Goal: Task Accomplishment & Management: Manage account settings

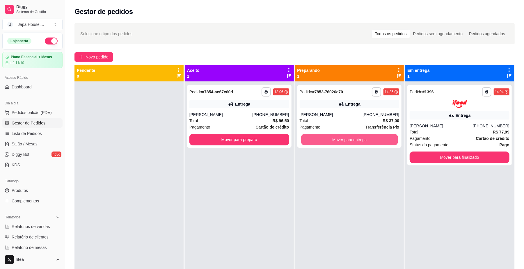
click at [342, 139] on button "Mover para entrega" at bounding box center [349, 139] width 97 height 11
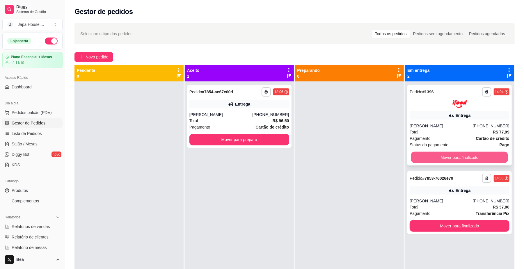
click at [428, 156] on button "Mover para finalizado" at bounding box center [459, 157] width 97 height 11
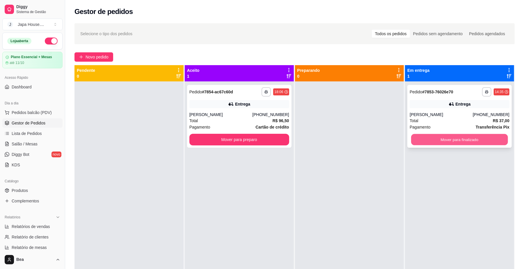
click at [423, 140] on button "Mover para finalizado" at bounding box center [459, 139] width 97 height 11
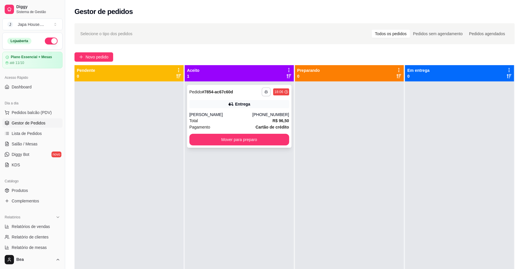
click at [262, 92] on button "button" at bounding box center [266, 91] width 9 height 9
click at [247, 125] on button "IMPRESSORA" at bounding box center [248, 123] width 41 height 9
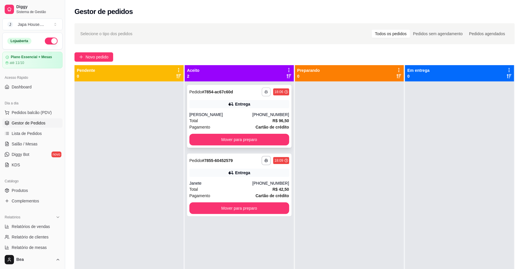
click at [263, 88] on button "button" at bounding box center [266, 91] width 9 height 9
click at [251, 123] on button "IMPRESSORA" at bounding box center [248, 123] width 41 height 9
click at [265, 90] on icon "button" at bounding box center [266, 91] width 3 height 3
click at [259, 127] on button "IMPRESSORA" at bounding box center [248, 123] width 41 height 9
click at [262, 139] on button "Mover para preparo" at bounding box center [239, 139] width 97 height 11
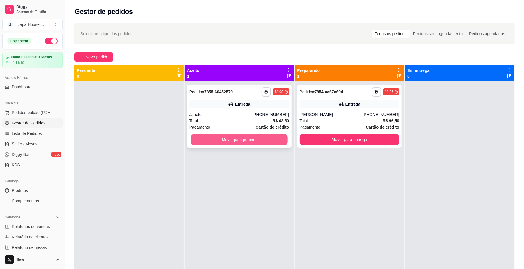
click at [244, 134] on button "Mover para preparo" at bounding box center [239, 139] width 97 height 11
click at [268, 142] on button "Mover para preparo" at bounding box center [239, 139] width 97 height 11
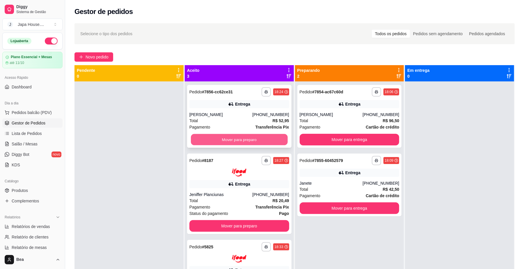
click at [257, 139] on button "Mover para preparo" at bounding box center [239, 139] width 97 height 11
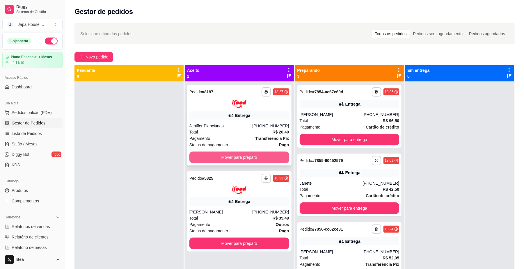
click at [260, 161] on button "Mover para preparo" at bounding box center [239, 158] width 100 height 12
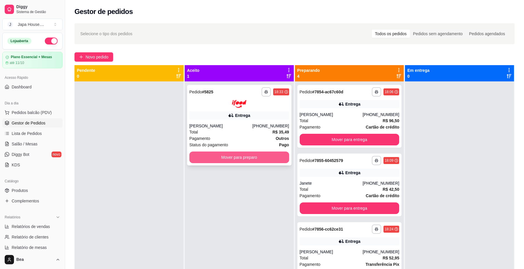
click at [274, 155] on button "Mover para preparo" at bounding box center [239, 158] width 100 height 12
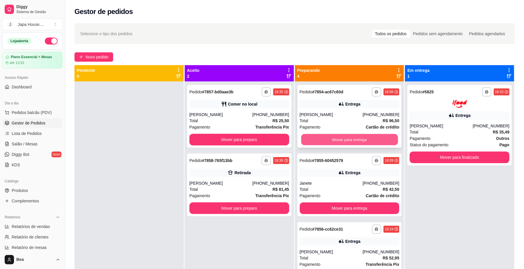
click at [312, 137] on button "Mover para entrega" at bounding box center [349, 139] width 97 height 11
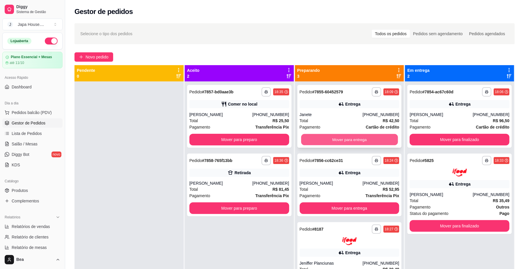
click at [326, 138] on button "Mover para entrega" at bounding box center [349, 139] width 97 height 11
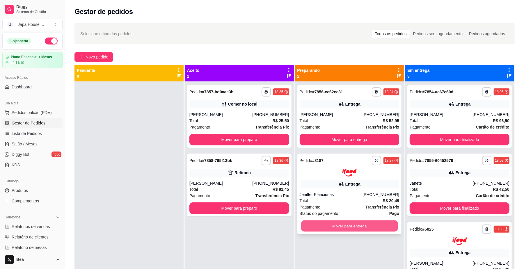
click at [339, 223] on button "Mover para entrega" at bounding box center [349, 225] width 97 height 11
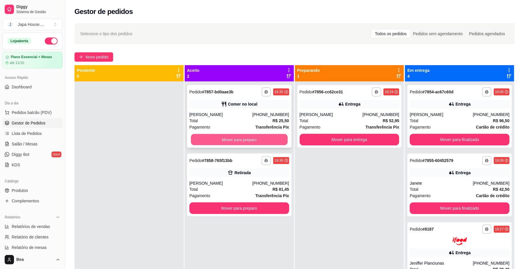
click at [266, 136] on button "Mover para preparo" at bounding box center [239, 139] width 97 height 11
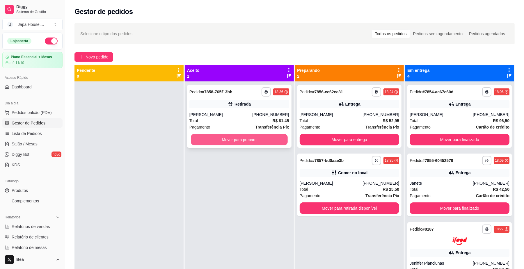
click at [266, 141] on button "Mover para preparo" at bounding box center [239, 139] width 97 height 11
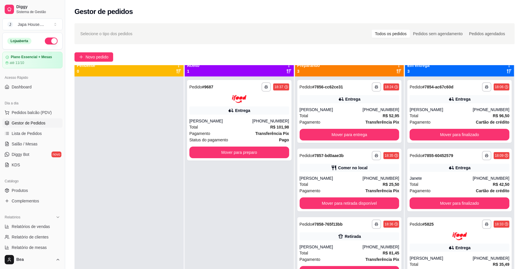
scroll to position [1, 0]
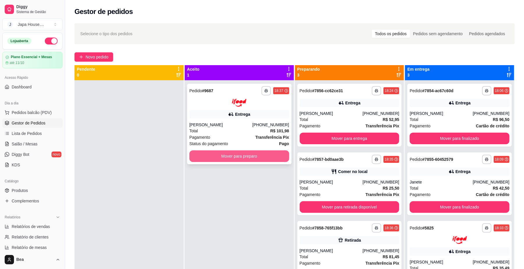
click at [259, 154] on button "Mover para preparo" at bounding box center [239, 156] width 100 height 12
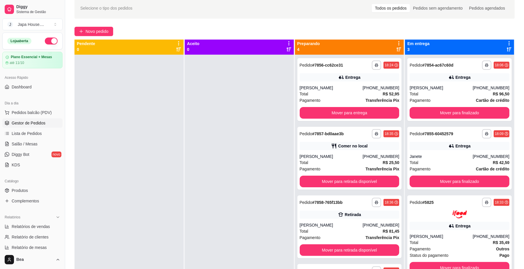
scroll to position [0, 0]
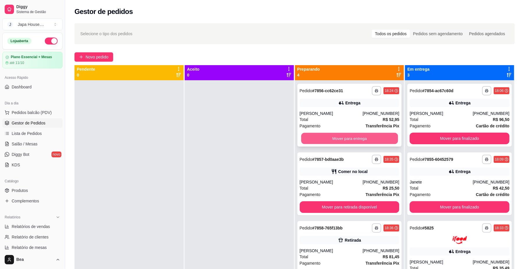
click at [364, 134] on button "Mover para entrega" at bounding box center [349, 138] width 97 height 11
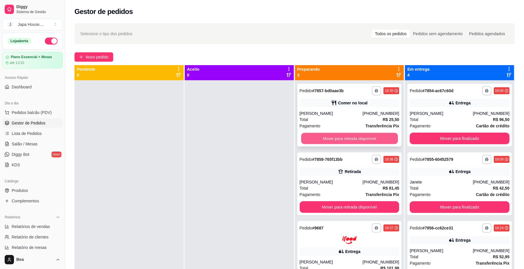
click at [363, 133] on button "Mover para retirada disponível" at bounding box center [349, 138] width 97 height 11
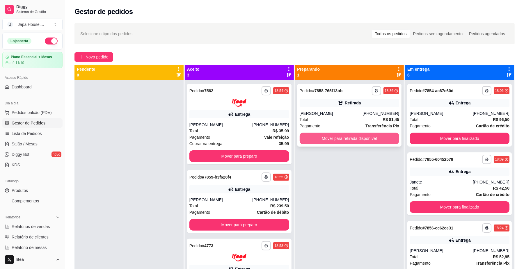
click at [354, 136] on button "Mover para retirada disponível" at bounding box center [350, 139] width 100 height 12
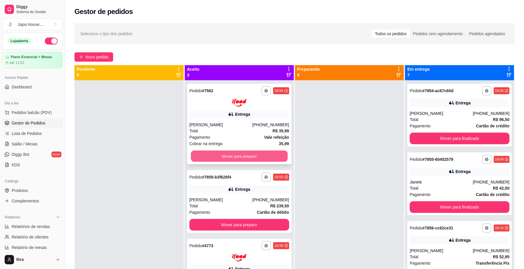
click at [266, 154] on button "Mover para preparo" at bounding box center [239, 155] width 97 height 11
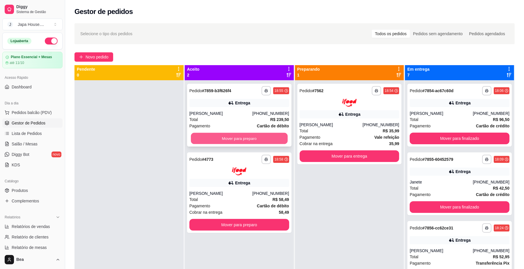
click at [213, 136] on button "Mover para preparo" at bounding box center [239, 138] width 97 height 11
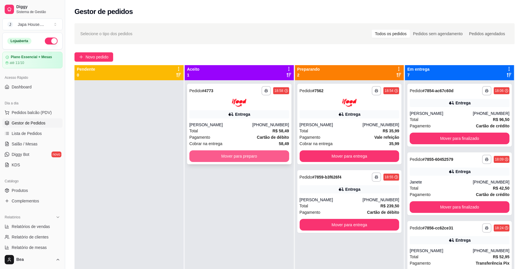
click at [263, 158] on button "Mover para preparo" at bounding box center [239, 156] width 100 height 12
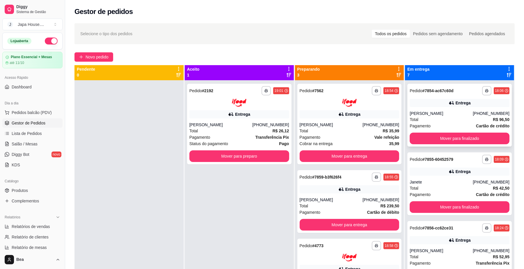
click at [439, 124] on div "Pagamento Cartão de crédito" at bounding box center [459, 126] width 100 height 6
click at [236, 151] on button "Mover para preparo" at bounding box center [239, 155] width 97 height 11
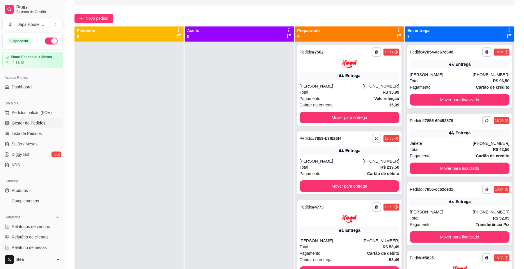
scroll to position [41, 0]
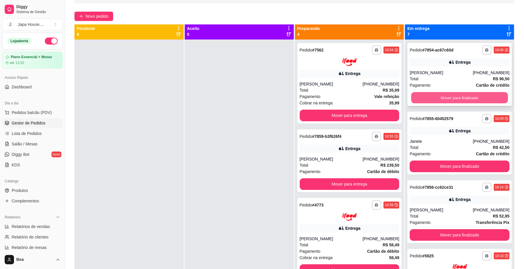
click at [474, 100] on button "Mover para finalizado" at bounding box center [459, 97] width 97 height 11
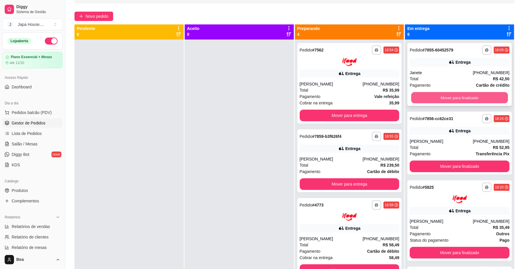
click at [431, 93] on button "Mover para finalizado" at bounding box center [459, 97] width 97 height 11
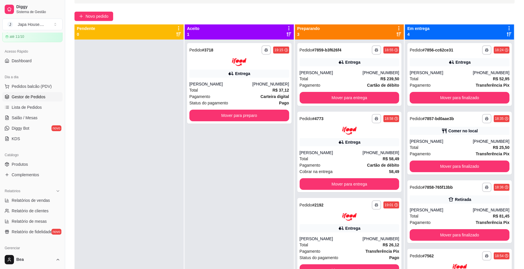
scroll to position [27, 0]
click at [44, 163] on link "Produtos" at bounding box center [32, 162] width 60 height 9
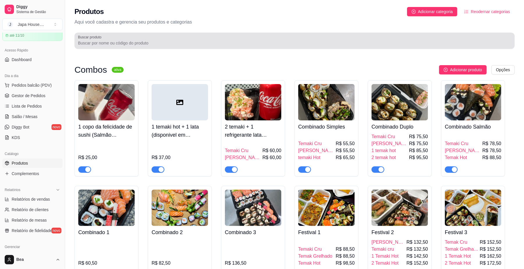
click at [205, 40] on div at bounding box center [294, 41] width 433 height 12
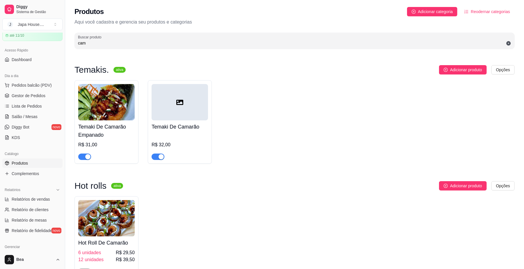
type input "cam"
click at [159, 155] on div "button" at bounding box center [160, 156] width 5 height 5
click at [88, 154] on span "button" at bounding box center [84, 157] width 13 height 6
click at [194, 200] on div "Hot Roll De Camarão 6 unidades R$ 29,50 12 unidades R$ 39,50" at bounding box center [294, 237] width 440 height 82
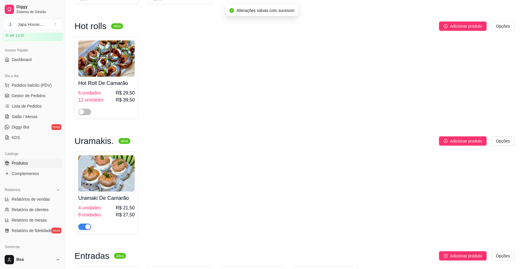
scroll to position [217, 0]
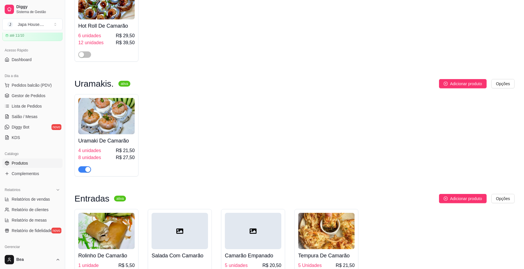
click at [86, 170] on div "button" at bounding box center [87, 169] width 5 height 5
click at [241, 147] on div "Uramaki De Camarão 4 unidades R$ 21,50 8 unidades R$ 27,50" at bounding box center [294, 135] width 440 height 82
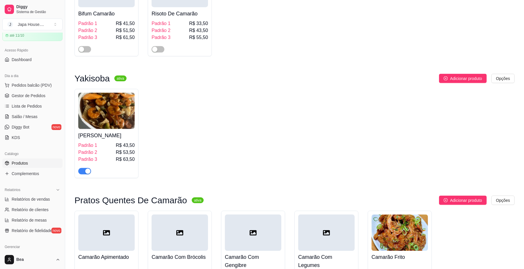
scroll to position [589, 0]
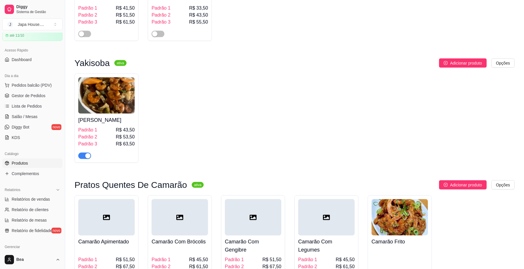
click at [90, 158] on div "button" at bounding box center [87, 155] width 5 height 5
click at [236, 133] on div "Yakisoba Camarão Padrão 1 R$ 43,50 Padrão 2 R$ 53,50 Padrão 3 R$ 63,50" at bounding box center [294, 118] width 440 height 89
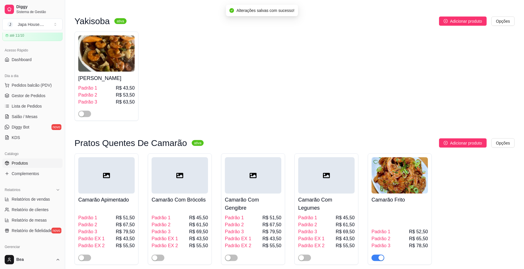
scroll to position [661, 0]
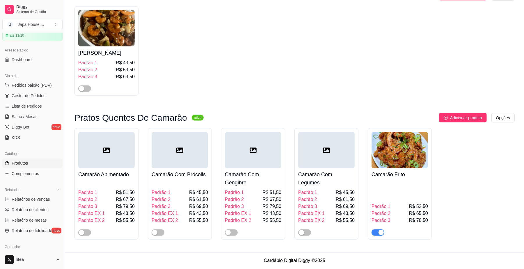
click at [375, 233] on span "button" at bounding box center [377, 232] width 13 height 6
click at [34, 95] on span "Gestor de Pedidos" at bounding box center [29, 96] width 34 height 6
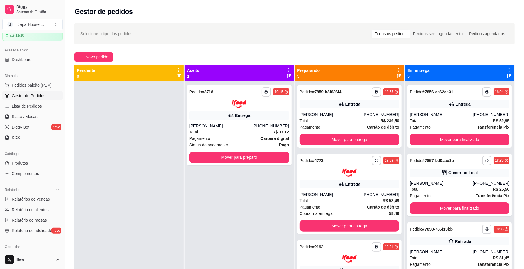
scroll to position [89, 0]
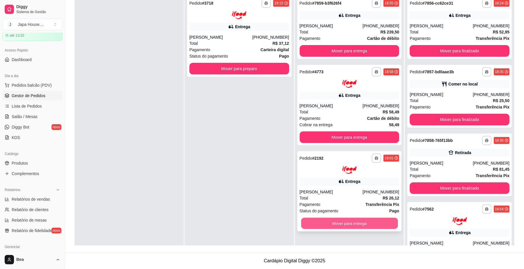
click at [351, 223] on button "Mover para entrega" at bounding box center [349, 223] width 97 height 11
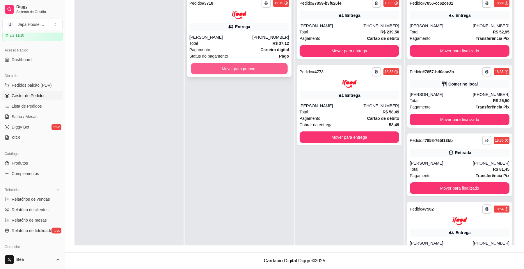
click at [243, 65] on button "Mover para preparo" at bounding box center [239, 68] width 97 height 11
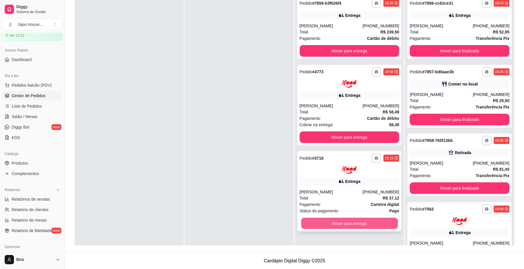
click at [354, 226] on button "Mover para entrega" at bounding box center [349, 223] width 97 height 11
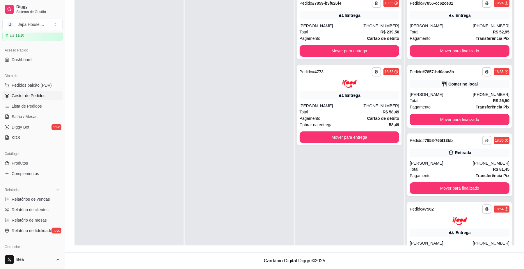
scroll to position [0, 0]
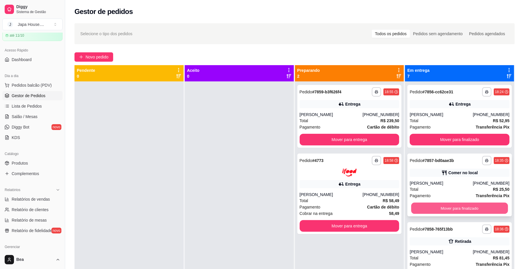
click at [449, 209] on button "Mover para finalizado" at bounding box center [459, 208] width 97 height 11
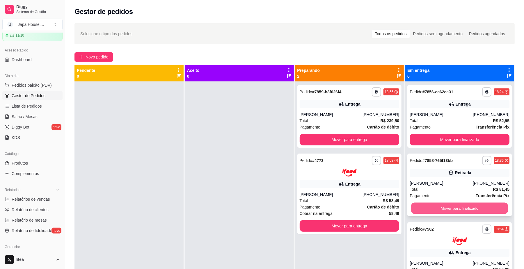
click at [446, 206] on button "Mover para finalizado" at bounding box center [459, 208] width 97 height 11
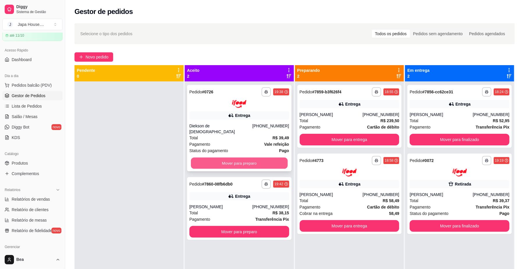
click at [254, 161] on button "Mover para preparo" at bounding box center [239, 162] width 97 height 11
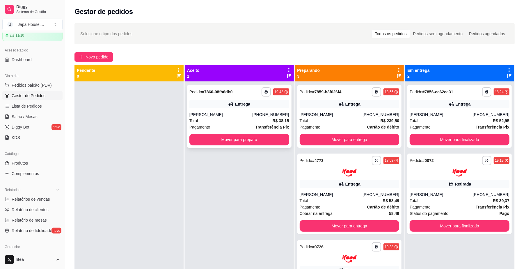
click at [267, 113] on div "[PHONE_NUMBER]" at bounding box center [270, 115] width 37 height 6
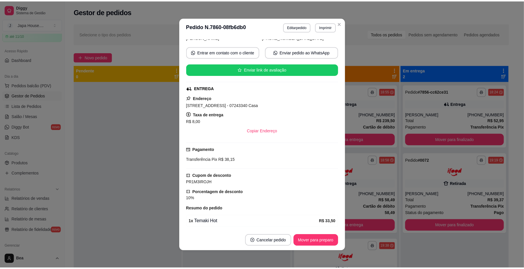
scroll to position [106, 0]
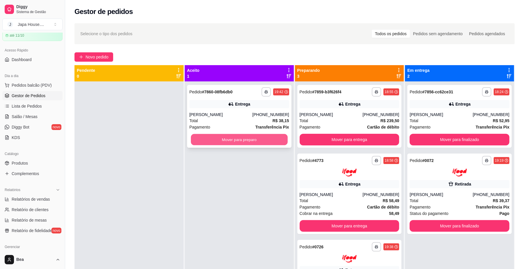
click at [222, 139] on button "Mover para preparo" at bounding box center [239, 139] width 97 height 11
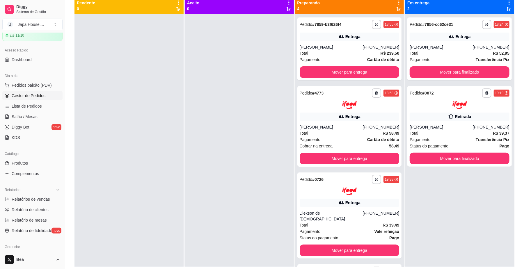
scroll to position [89, 0]
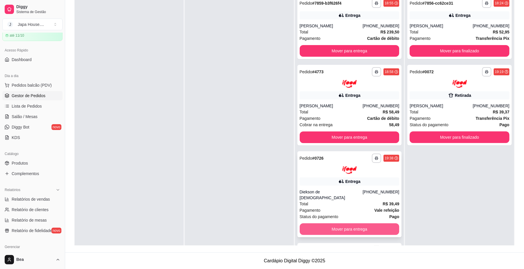
click at [337, 224] on button "Mover para entrega" at bounding box center [350, 229] width 100 height 12
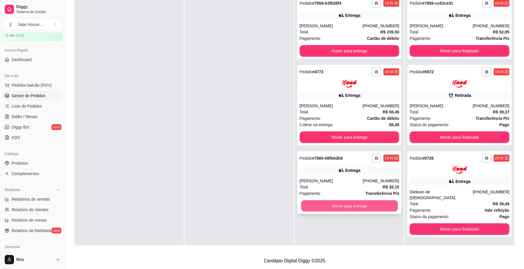
click at [331, 209] on button "Mover para entrega" at bounding box center [349, 205] width 97 height 11
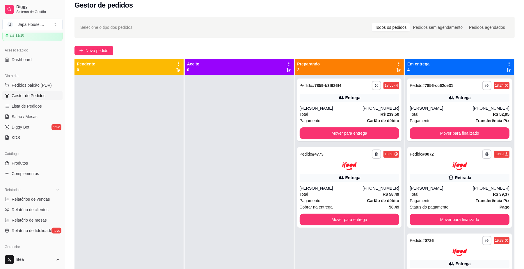
scroll to position [0, 0]
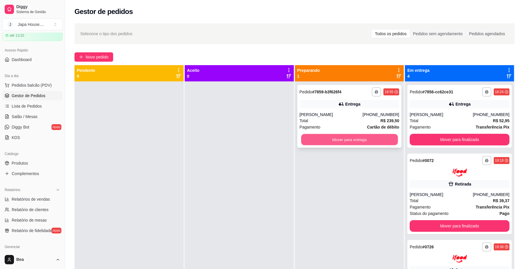
click at [381, 143] on button "Mover para entrega" at bounding box center [349, 139] width 97 height 11
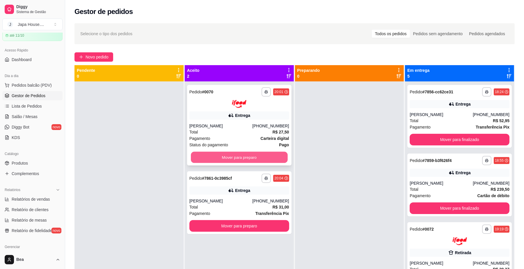
click at [238, 155] on button "Mover para preparo" at bounding box center [239, 157] width 97 height 11
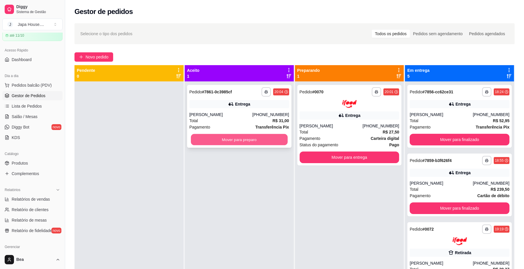
click at [234, 138] on button "Mover para preparo" at bounding box center [239, 139] width 97 height 11
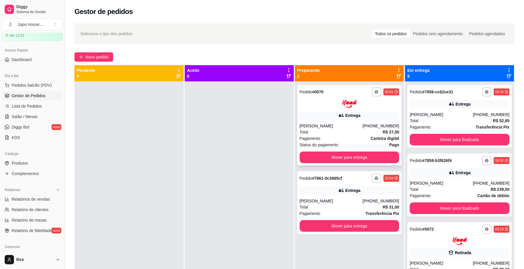
click at [374, 120] on div "**********" at bounding box center [349, 125] width 104 height 81
click at [334, 162] on button "Mover para entrega" at bounding box center [349, 157] width 97 height 11
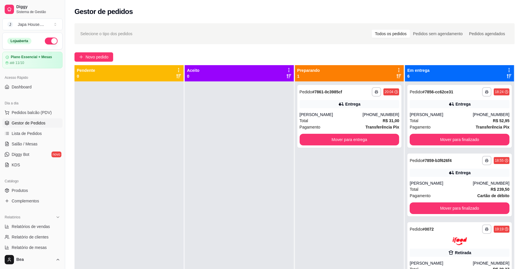
click at [75, 10] on div "Gestor de pedidos" at bounding box center [294, 10] width 459 height 20
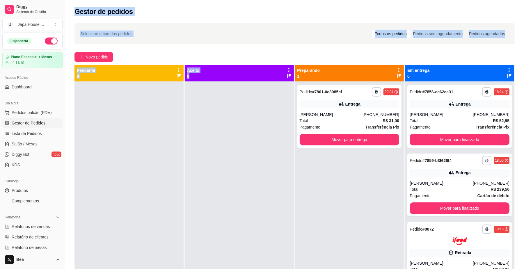
drag, startPoint x: 75, startPoint y: 10, endPoint x: 186, endPoint y: 140, distance: 171.4
click at [186, 140] on div "**********" at bounding box center [294, 170] width 459 height 341
click at [186, 140] on div at bounding box center [239, 215] width 109 height 269
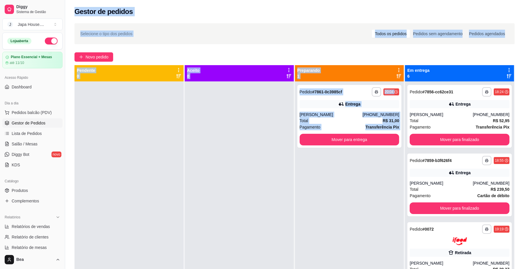
drag, startPoint x: 73, startPoint y: 8, endPoint x: 296, endPoint y: 228, distance: 312.6
click at [296, 228] on div "**********" at bounding box center [294, 170] width 459 height 341
click at [174, 12] on div "Gestor de pedidos" at bounding box center [294, 11] width 440 height 9
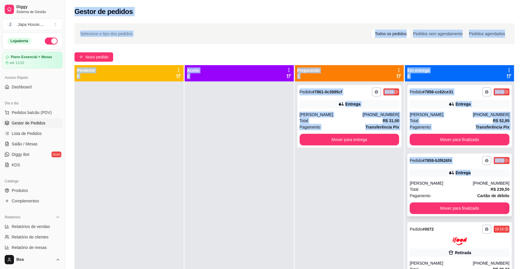
drag, startPoint x: 73, startPoint y: 10, endPoint x: 448, endPoint y: 184, distance: 413.6
click at [448, 184] on div "**********" at bounding box center [294, 170] width 459 height 341
click at [177, 40] on div "Selecione o tipo dos pedidos Todos os pedidos Pedidos sem agendamento Pedidos a…" at bounding box center [294, 33] width 440 height 21
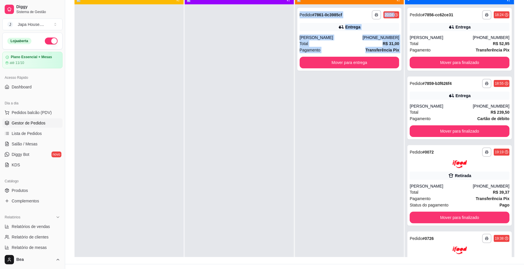
drag, startPoint x: 70, startPoint y: 8, endPoint x: 331, endPoint y: 275, distance: 373.1
click at [331, 192] on html "**********" at bounding box center [262, 57] width 524 height 269
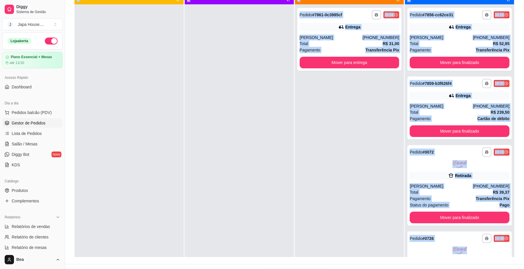
scroll to position [89, 0]
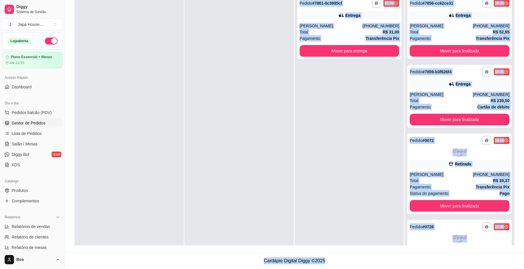
click at [358, 110] on div "**********" at bounding box center [349, 127] width 109 height 269
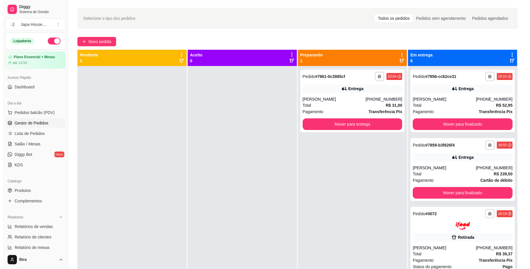
scroll to position [0, 0]
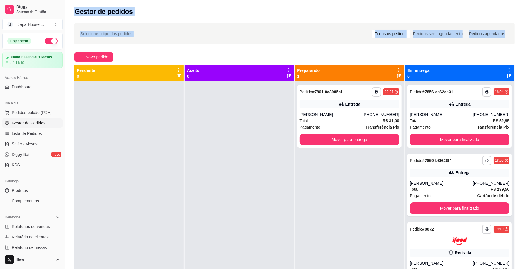
drag, startPoint x: 74, startPoint y: 9, endPoint x: 529, endPoint y: 38, distance: 455.7
click at [523, 38] on html "**********" at bounding box center [262, 134] width 524 height 269
click at [487, 12] on div "Gestor de pedidos" at bounding box center [294, 11] width 440 height 9
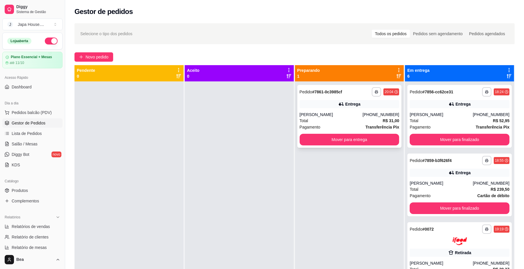
click at [367, 106] on div "Entrega" at bounding box center [350, 104] width 100 height 8
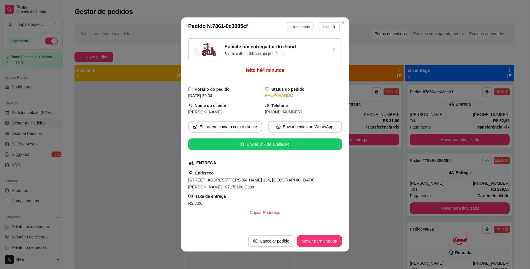
click at [296, 26] on button "Editar pedido" at bounding box center [299, 26] width 27 height 9
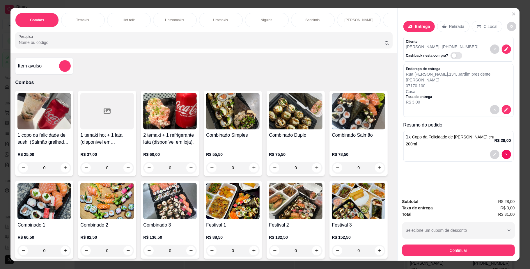
click at [76, 19] on p "Temakis." at bounding box center [83, 20] width 14 height 5
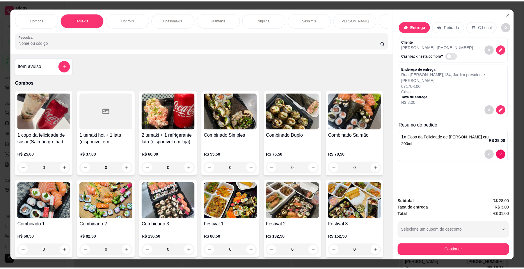
scroll to position [10, 0]
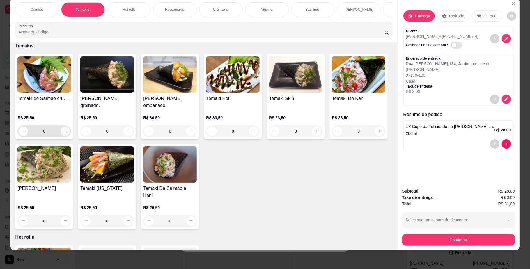
click at [63, 134] on button "increase-product-quantity" at bounding box center [64, 131] width 9 height 9
type input "1"
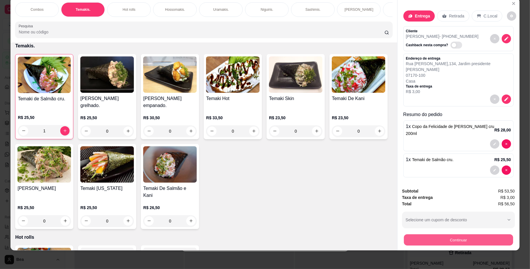
click at [414, 243] on button "Continuar" at bounding box center [457, 239] width 109 height 11
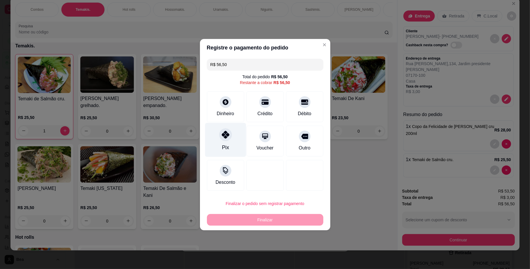
click at [227, 136] on icon at bounding box center [225, 135] width 8 height 8
type input "R$ 0,00"
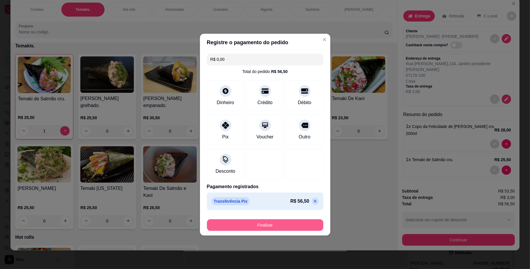
click at [262, 228] on button "Finalizar" at bounding box center [265, 225] width 116 height 12
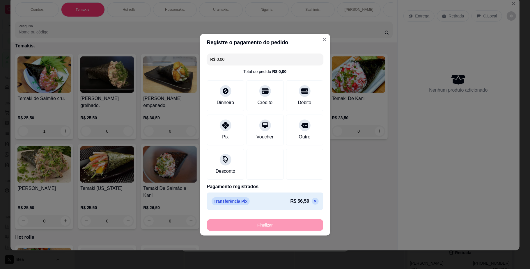
type input "0"
type input "-R$ 56,50"
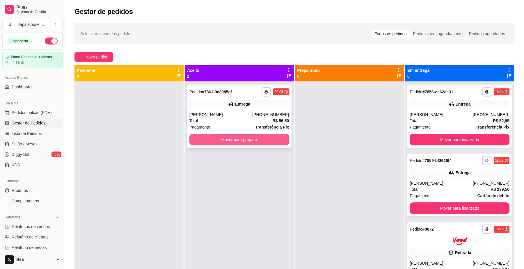
click at [226, 144] on button "Mover para preparo" at bounding box center [239, 140] width 100 height 12
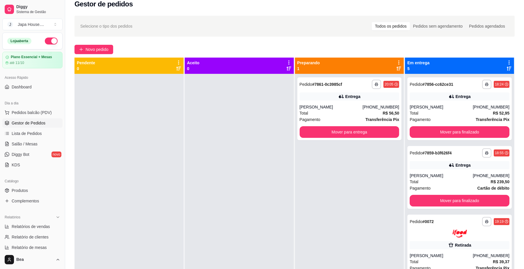
scroll to position [0, 0]
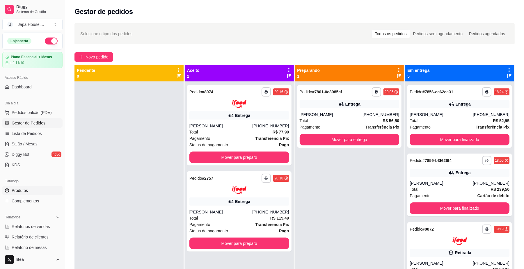
click at [43, 190] on link "Produtos" at bounding box center [32, 190] width 60 height 9
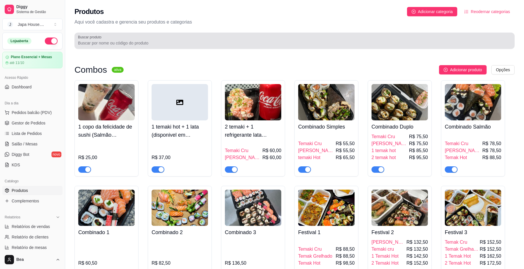
click at [160, 43] on input "Buscar produto" at bounding box center [294, 43] width 433 height 6
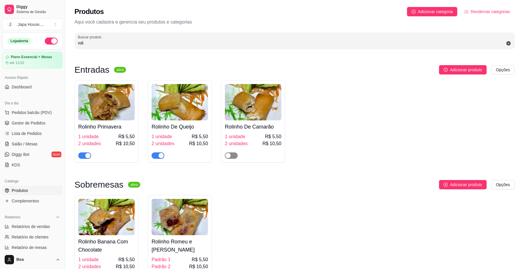
type input "roli"
click at [232, 156] on button "button" at bounding box center [231, 155] width 13 height 6
click at [47, 123] on link "Gestor de Pedidos" at bounding box center [32, 122] width 60 height 9
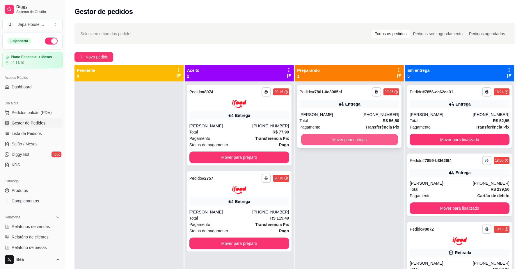
click at [335, 143] on button "Mover para entrega" at bounding box center [349, 139] width 97 height 11
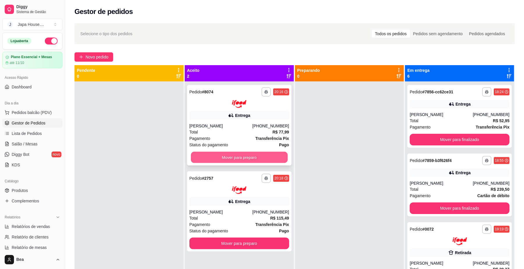
click at [276, 156] on button "Mover para preparo" at bounding box center [239, 157] width 97 height 11
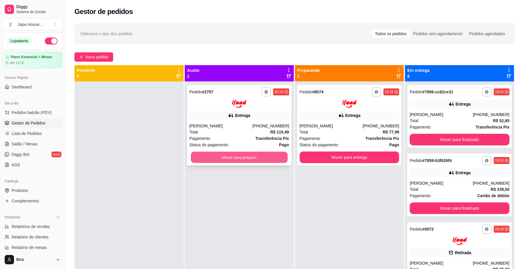
click at [259, 155] on button "Mover para preparo" at bounding box center [239, 157] width 97 height 11
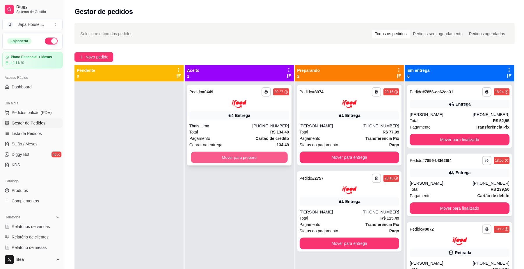
click at [276, 160] on button "Mover para preparo" at bounding box center [239, 157] width 97 height 11
click at [268, 156] on button "Mover para preparo" at bounding box center [239, 158] width 100 height 12
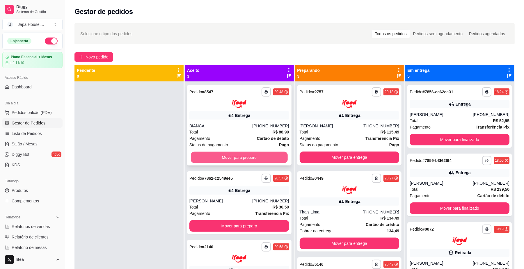
click at [270, 153] on button "Mover para preparo" at bounding box center [239, 157] width 97 height 11
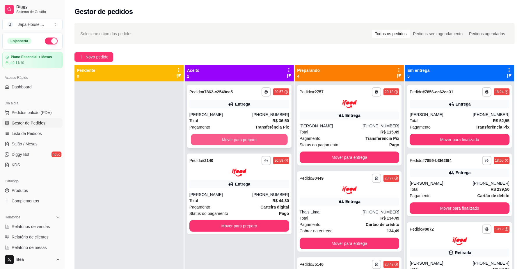
click at [241, 140] on button "Mover para preparo" at bounding box center [239, 139] width 97 height 11
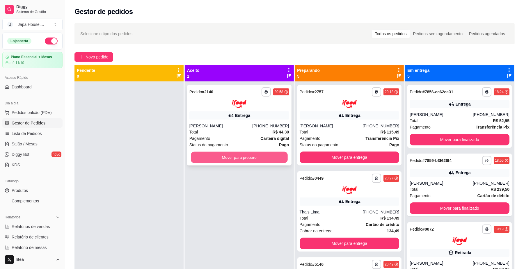
click at [240, 153] on button "Mover para preparo" at bounding box center [239, 157] width 97 height 11
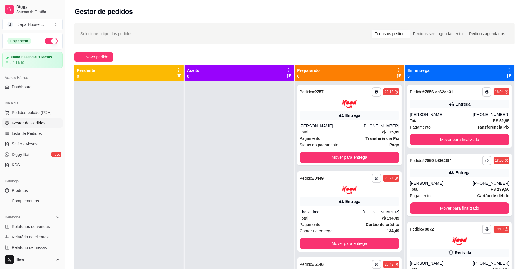
scroll to position [149, 0]
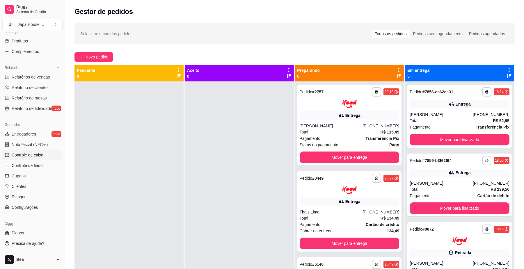
click at [43, 153] on link "Controle de caixa" at bounding box center [32, 154] width 60 height 9
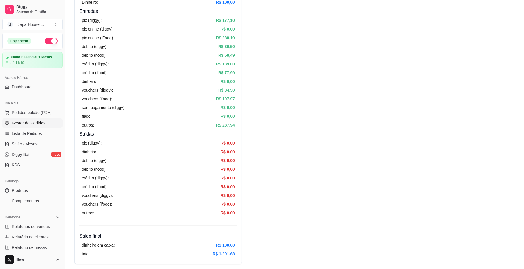
click at [49, 122] on link "Gestor de Pedidos" at bounding box center [32, 122] width 60 height 9
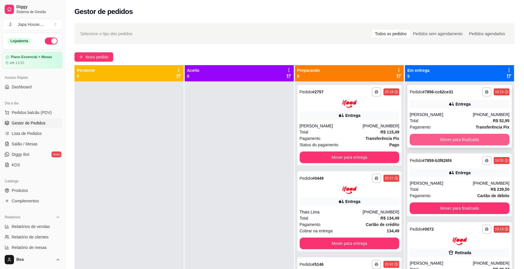
click at [428, 141] on button "Mover para finalizado" at bounding box center [459, 140] width 100 height 12
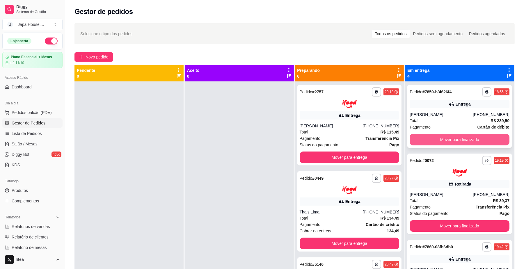
click at [423, 138] on button "Mover para finalizado" at bounding box center [459, 140] width 100 height 12
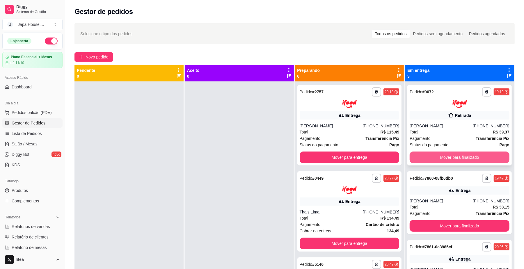
click at [423, 155] on button "Mover para finalizado" at bounding box center [459, 158] width 100 height 12
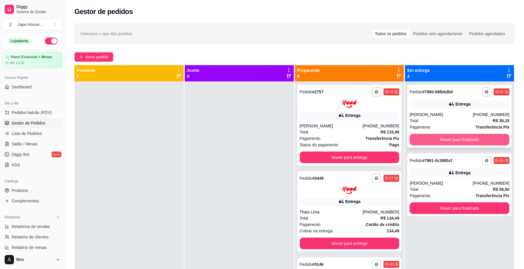
click at [448, 136] on button "Mover para finalizado" at bounding box center [459, 140] width 100 height 12
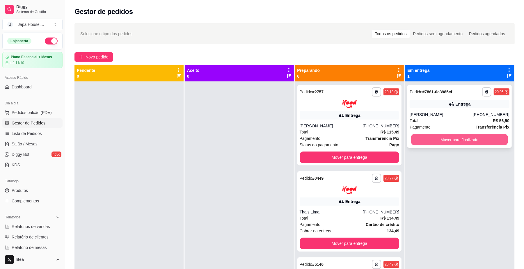
click at [458, 138] on button "Mover para finalizado" at bounding box center [459, 139] width 97 height 11
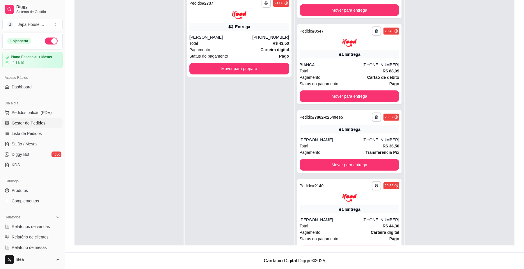
scroll to position [236, 0]
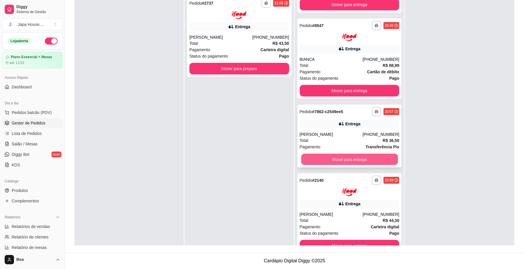
click at [375, 159] on button "Mover para entrega" at bounding box center [349, 159] width 97 height 11
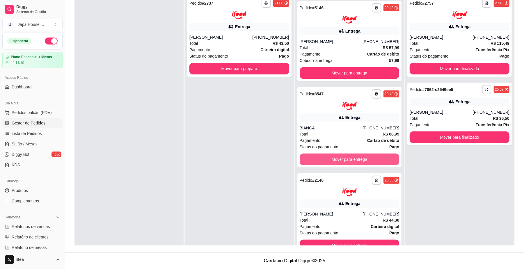
scroll to position [0, 0]
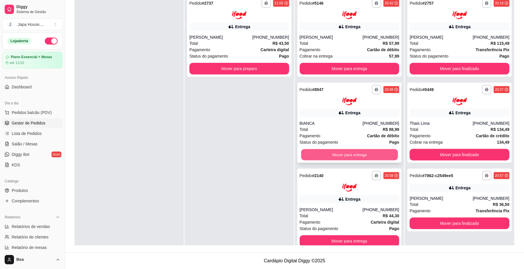
click at [368, 155] on button "Mover para entrega" at bounding box center [349, 154] width 97 height 11
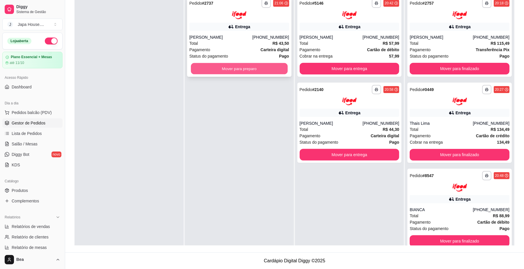
click at [263, 68] on button "Mover para preparo" at bounding box center [239, 68] width 97 height 11
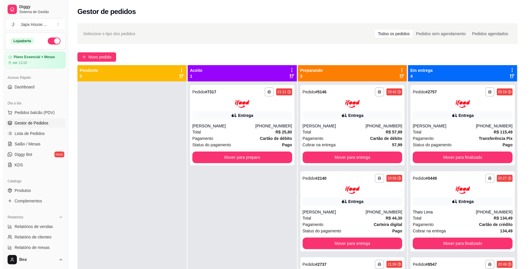
scroll to position [31, 0]
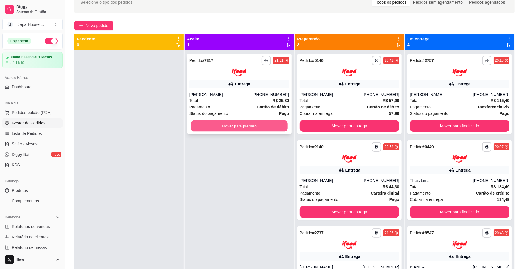
click at [264, 126] on button "Mover para preparo" at bounding box center [239, 125] width 97 height 11
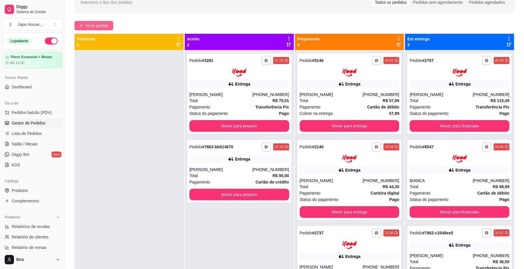
click at [100, 24] on span "Novo pedido" at bounding box center [97, 25] width 23 height 6
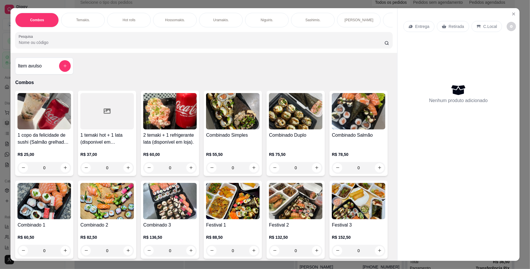
scroll to position [0, 330]
click at [195, 20] on div "Yakisoba" at bounding box center [213, 20] width 44 height 15
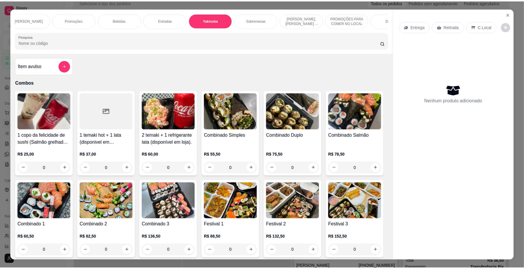
scroll to position [10, 0]
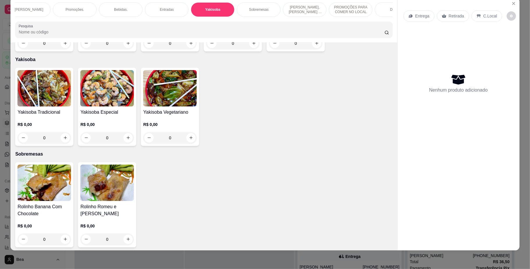
click at [55, 109] on h4 "Yakisoba Tradicional" at bounding box center [44, 112] width 54 height 7
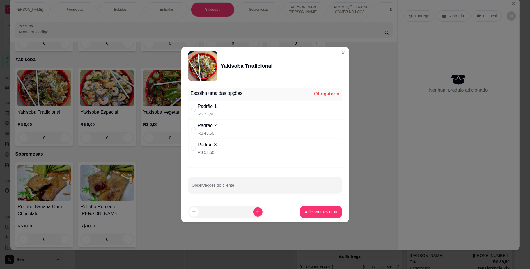
click at [262, 131] on div "Padrão 2 R$ 43,50" at bounding box center [265, 129] width 154 height 19
radio input "true"
click at [315, 213] on p "Adicionar R$ 43,50" at bounding box center [320, 212] width 34 height 6
type input "1"
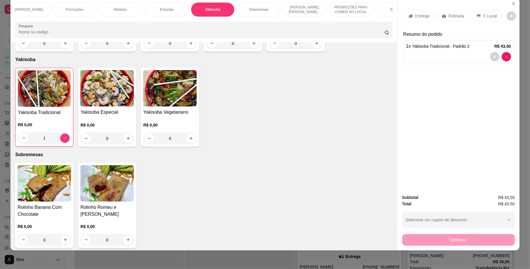
click at [448, 15] on p "Retirada" at bounding box center [455, 16] width 15 height 6
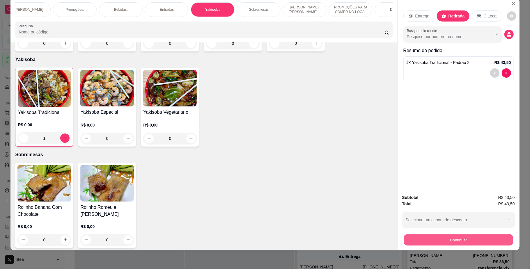
click at [438, 241] on button "Continuar" at bounding box center [457, 239] width 109 height 11
click at [514, 2] on button "Close" at bounding box center [513, 3] width 9 height 9
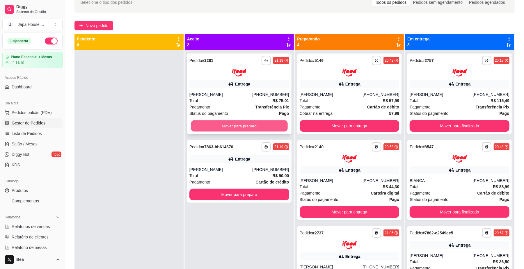
click at [247, 125] on button "Mover para preparo" at bounding box center [239, 125] width 97 height 11
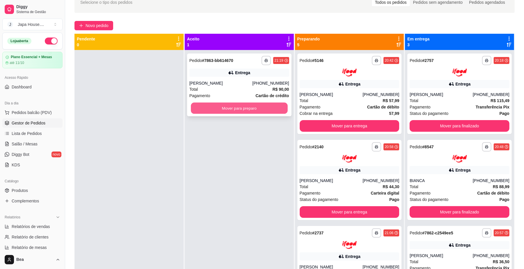
click at [235, 108] on button "Mover para preparo" at bounding box center [239, 108] width 97 height 11
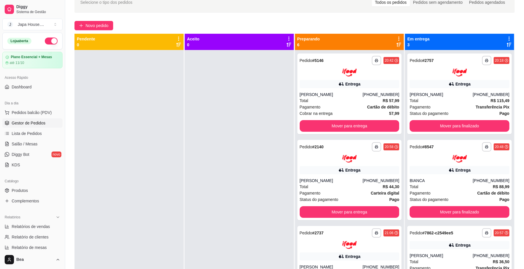
click at [232, 108] on div at bounding box center [239, 184] width 109 height 269
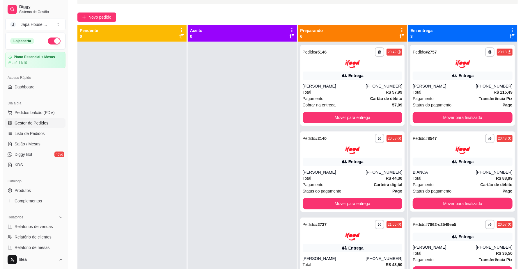
scroll to position [47, 0]
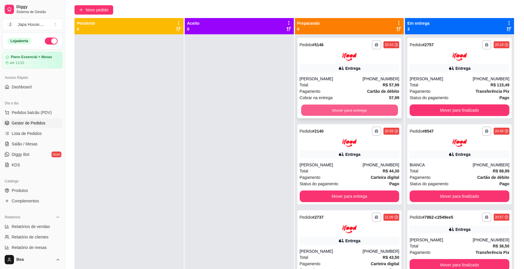
click at [365, 106] on button "Mover para entrega" at bounding box center [349, 109] width 97 height 11
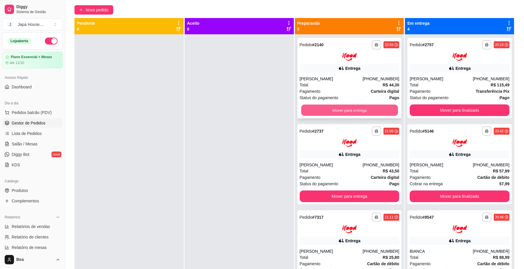
click at [361, 109] on button "Mover para entrega" at bounding box center [349, 109] width 97 height 11
click at [361, 109] on button "Mover para entrega" at bounding box center [350, 110] width 100 height 12
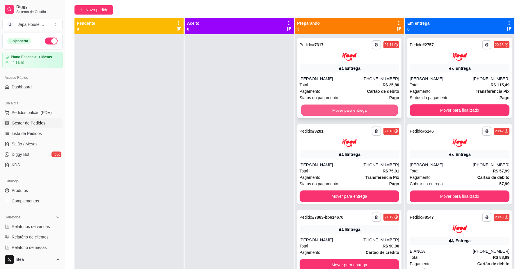
click at [356, 108] on button "Mover para entrega" at bounding box center [349, 109] width 97 height 11
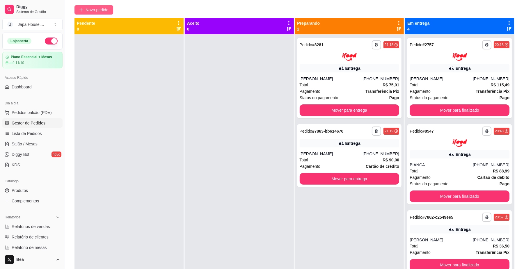
click at [101, 6] on button "Novo pedido" at bounding box center [93, 9] width 39 height 9
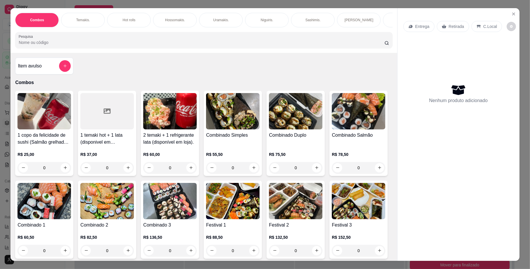
click at [90, 21] on div "Temakis." at bounding box center [83, 20] width 44 height 15
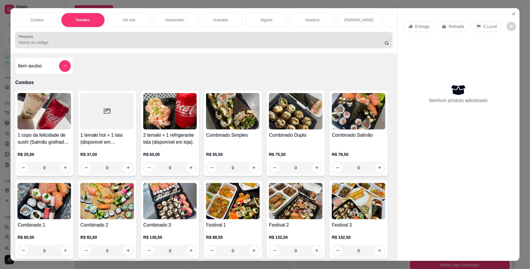
scroll to position [10, 0]
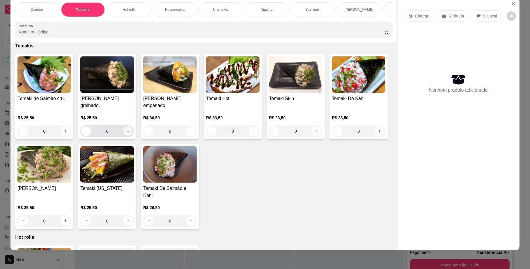
click at [126, 133] on icon "increase-product-quantity" at bounding box center [128, 131] width 4 height 4
type input "1"
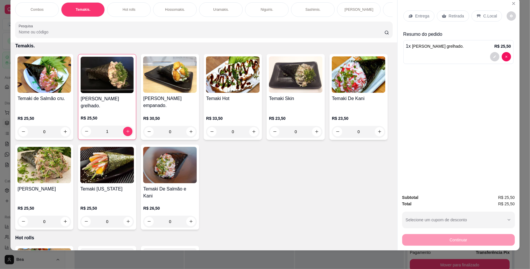
click at [453, 12] on div "Retirada" at bounding box center [453, 15] width 32 height 11
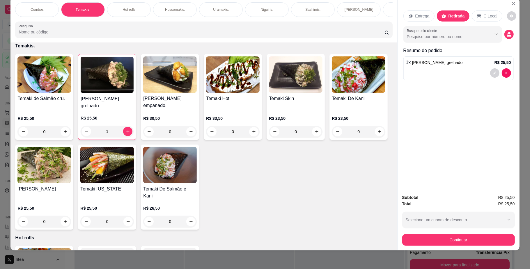
scroll to position [0, 330]
click at [118, 8] on p "Bebidas." at bounding box center [121, 9] width 14 height 5
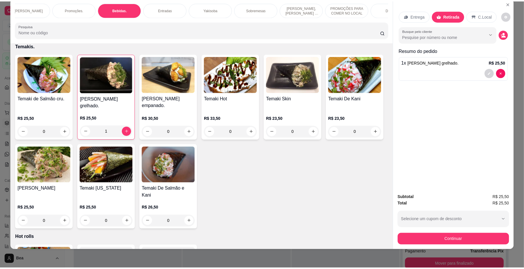
scroll to position [1160, 0]
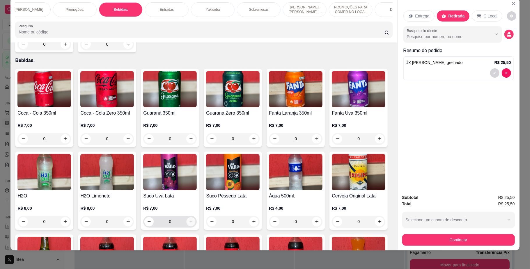
click at [193, 219] on icon "increase-product-quantity" at bounding box center [191, 221] width 4 height 4
type input "1"
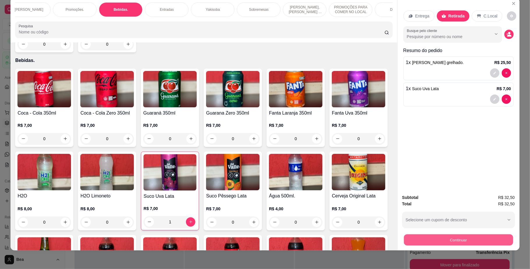
click at [434, 238] on button "Continuar" at bounding box center [457, 239] width 109 height 11
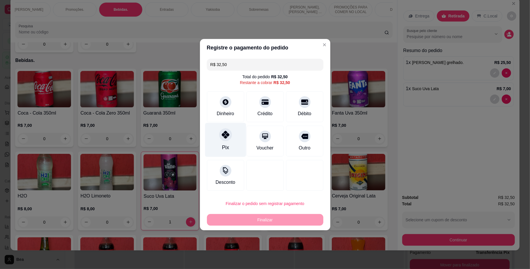
click at [225, 131] on icon at bounding box center [225, 135] width 8 height 8
type input "R$ 0,00"
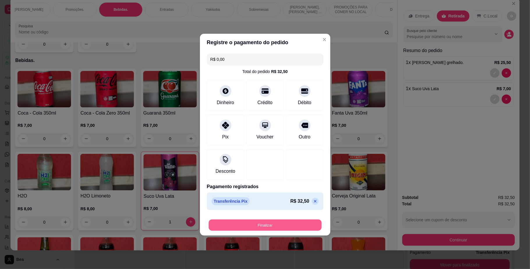
click at [243, 225] on button "Finalizar" at bounding box center [265, 224] width 113 height 11
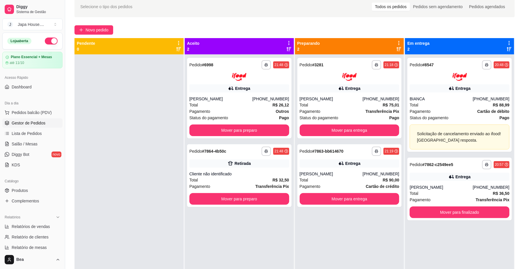
scroll to position [3, 0]
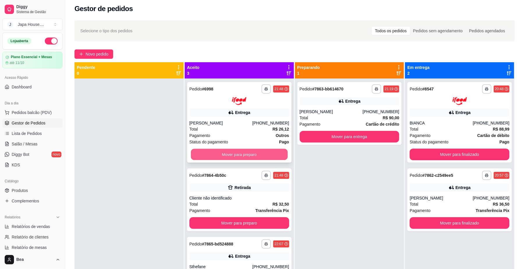
click at [211, 155] on button "Mover para preparo" at bounding box center [239, 154] width 97 height 11
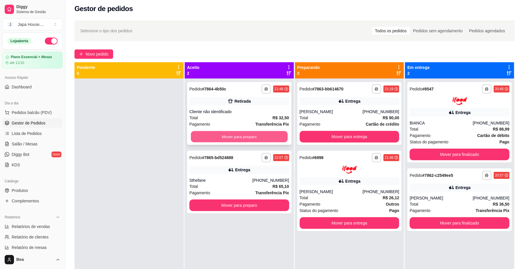
click at [242, 136] on button "Mover para preparo" at bounding box center [239, 136] width 97 height 11
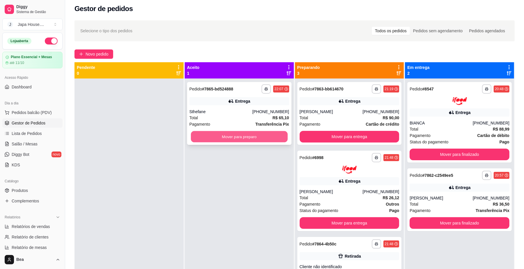
click at [243, 135] on button "Mover para preparo" at bounding box center [239, 136] width 97 height 11
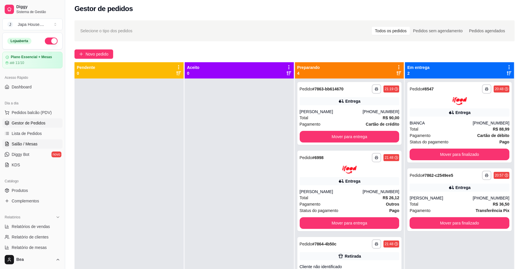
click at [35, 143] on span "Salão / Mesas" at bounding box center [25, 144] width 26 height 6
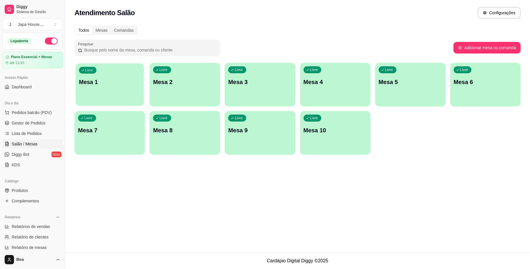
click at [122, 99] on div "button" at bounding box center [110, 102] width 68 height 7
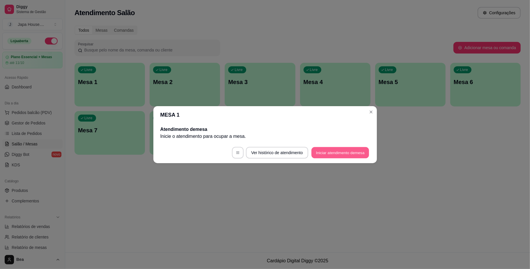
click at [332, 155] on button "Iniciar atendimento de mesa" at bounding box center [340, 152] width 58 height 11
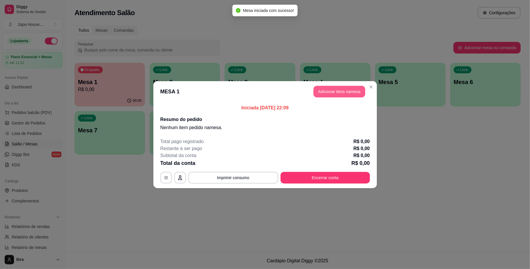
click at [340, 94] on button "Adicionar itens na mesa" at bounding box center [339, 92] width 52 height 12
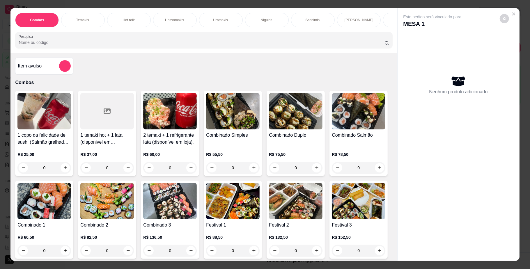
click at [302, 129] on img at bounding box center [296, 111] width 54 height 36
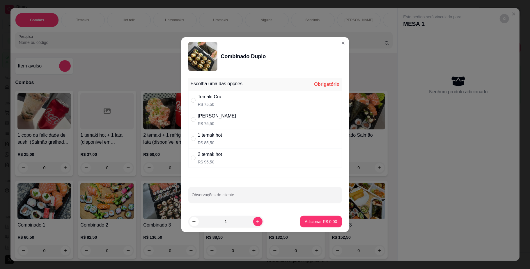
click at [238, 114] on div "[PERSON_NAME] R$ 75,50" at bounding box center [265, 119] width 154 height 19
radio input "true"
click at [305, 218] on button "Adicionar R$ 75,50" at bounding box center [319, 221] width 43 height 11
type input "1"
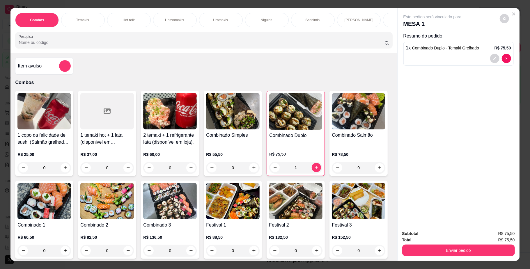
scroll to position [0, 330]
click at [115, 18] on p "Bebidas." at bounding box center [121, 20] width 14 height 5
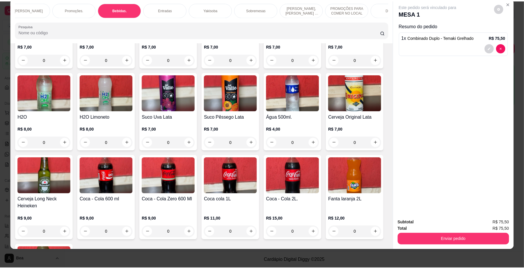
scroll to position [1247, 0]
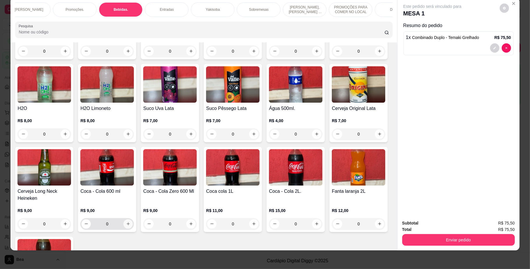
click at [133, 219] on button "increase-product-quantity" at bounding box center [127, 223] width 9 height 9
type input "1"
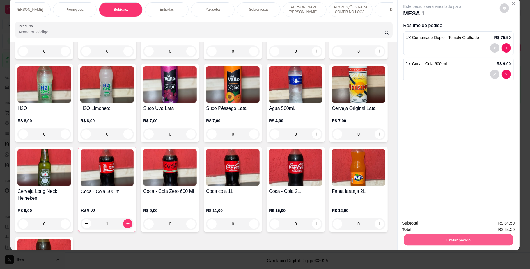
click at [428, 238] on button "Enviar pedido" at bounding box center [457, 239] width 109 height 11
click at [509, 225] on button "Enviar pedido" at bounding box center [499, 225] width 32 height 11
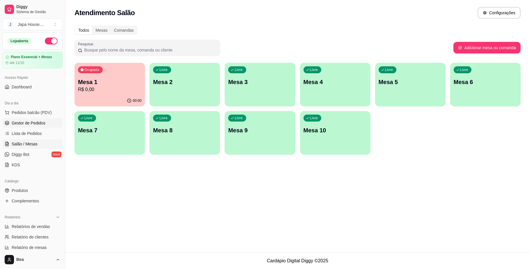
click at [33, 122] on span "Gestor de Pedidos" at bounding box center [29, 123] width 34 height 6
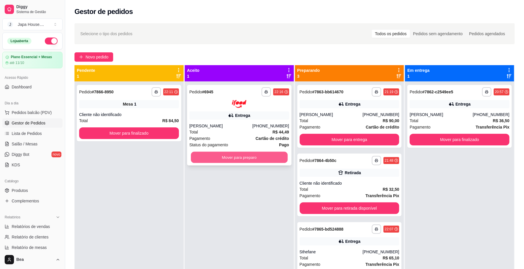
click at [261, 160] on button "Mover para preparo" at bounding box center [239, 157] width 97 height 11
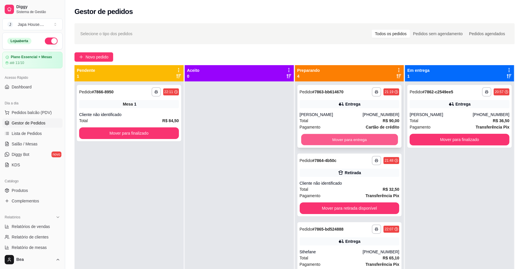
click at [342, 139] on button "Mover para entrega" at bounding box center [349, 139] width 97 height 11
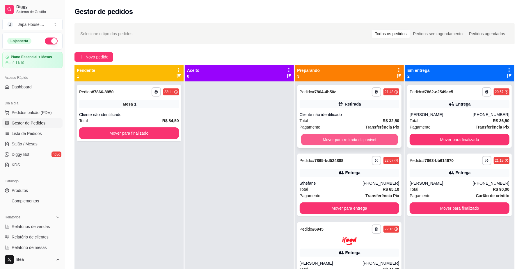
click at [350, 138] on button "Mover para retirada disponível" at bounding box center [349, 139] width 97 height 11
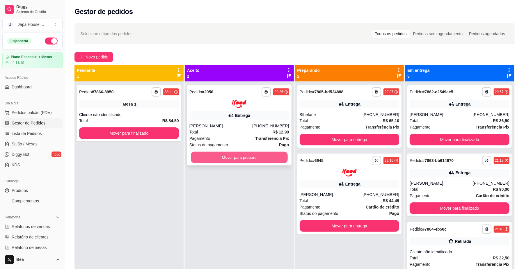
click at [261, 158] on button "Mover para preparo" at bounding box center [239, 157] width 97 height 11
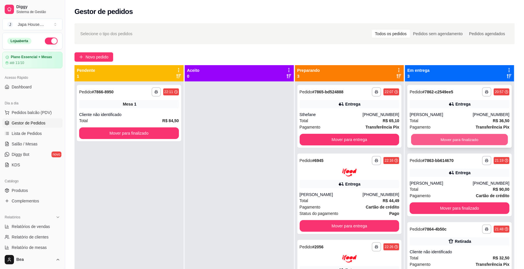
click at [478, 135] on button "Mover para finalizado" at bounding box center [459, 139] width 97 height 11
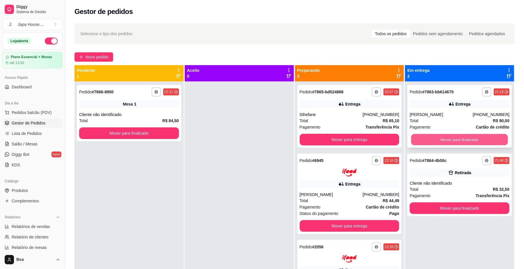
click at [456, 135] on button "Mover para finalizado" at bounding box center [459, 139] width 97 height 11
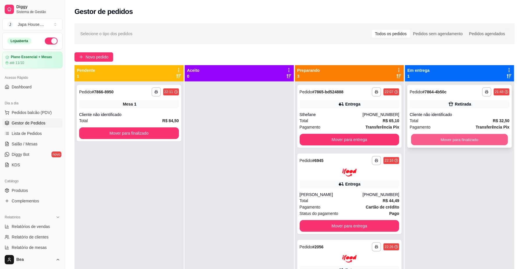
click at [437, 138] on button "Mover para finalizado" at bounding box center [459, 139] width 97 height 11
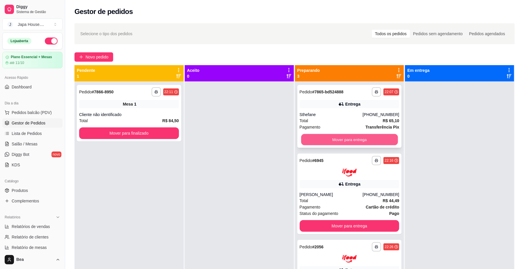
click at [347, 140] on button "Mover para entrega" at bounding box center [349, 139] width 97 height 11
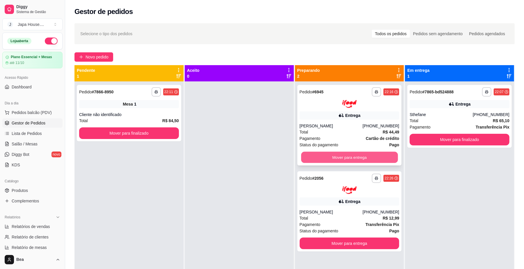
click at [350, 154] on button "Mover para entrega" at bounding box center [349, 157] width 97 height 11
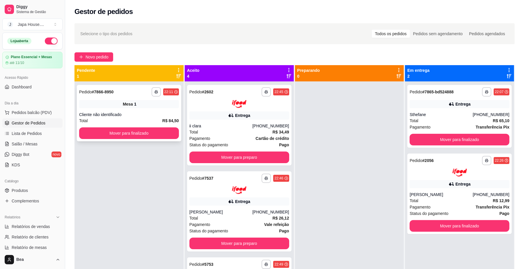
click at [158, 115] on div "Cliente não identificado" at bounding box center [129, 115] width 100 height 6
click at [26, 140] on link "Salão / Mesas" at bounding box center [32, 143] width 60 height 9
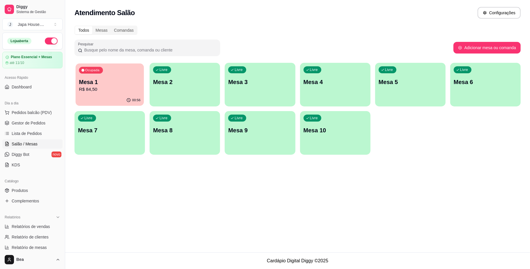
click at [86, 95] on button "Ocupada Mesa 1 R$ 84,50 00:56" at bounding box center [110, 84] width 68 height 42
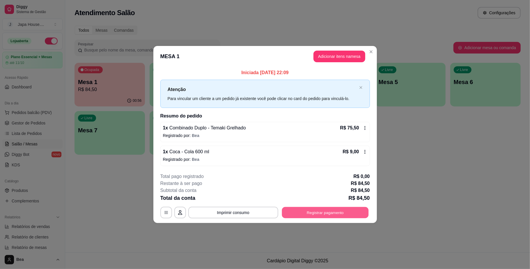
click at [298, 212] on button "Registrar pagamento" at bounding box center [325, 212] width 87 height 11
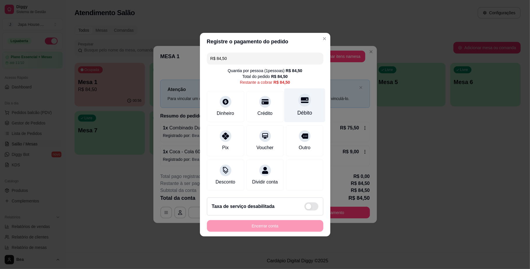
click at [297, 109] on div "Débito" at bounding box center [304, 113] width 15 height 8
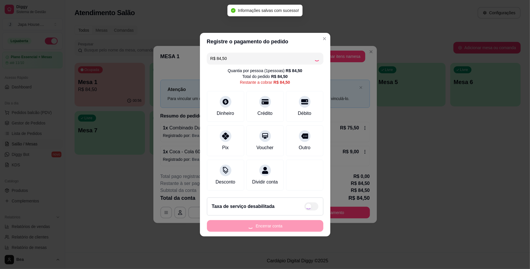
type input "R$ 0,00"
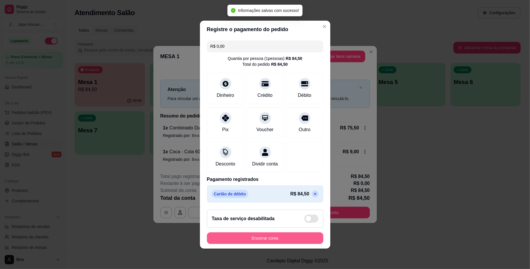
click at [255, 241] on button "Encerrar conta" at bounding box center [265, 238] width 116 height 12
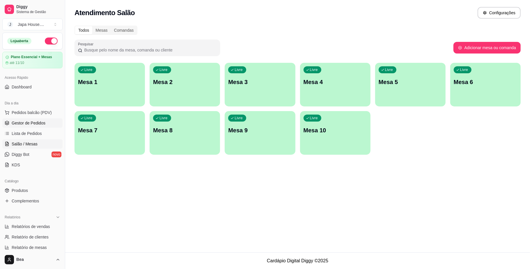
click at [40, 125] on span "Gestor de Pedidos" at bounding box center [29, 123] width 34 height 6
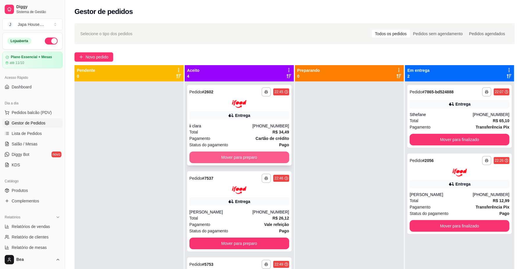
click at [227, 157] on button "Mover para preparo" at bounding box center [239, 158] width 100 height 12
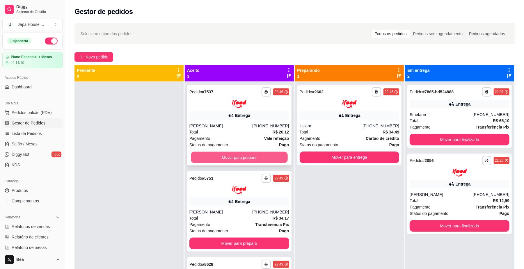
click at [247, 156] on button "Mover para preparo" at bounding box center [239, 157] width 97 height 11
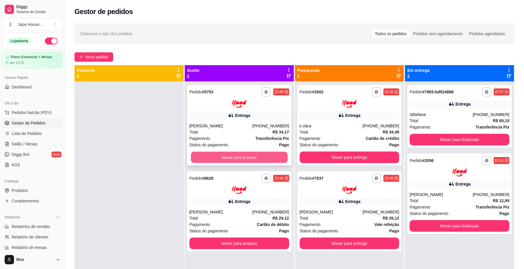
click at [266, 152] on button "Mover para preparo" at bounding box center [239, 157] width 97 height 11
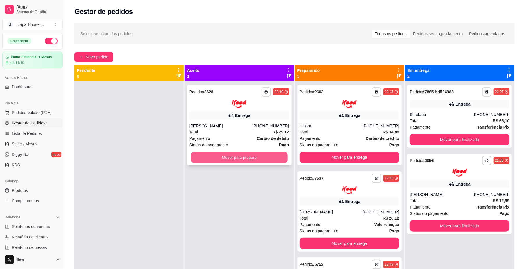
click at [267, 159] on button "Mover para preparo" at bounding box center [239, 157] width 97 height 11
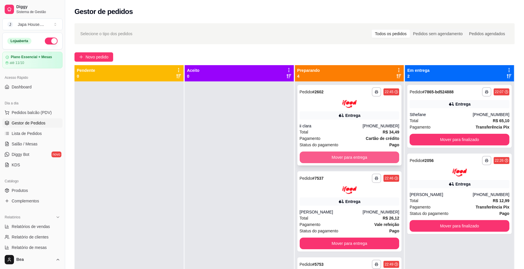
click at [332, 156] on button "Mover para entrega" at bounding box center [350, 158] width 100 height 12
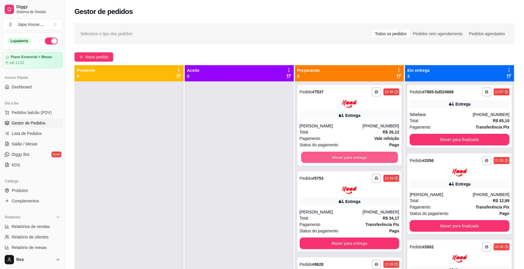
click at [332, 156] on button "Mover para entrega" at bounding box center [349, 157] width 97 height 11
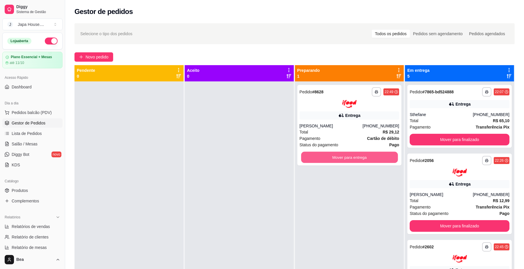
click at [332, 156] on button "Mover para entrega" at bounding box center [349, 157] width 97 height 11
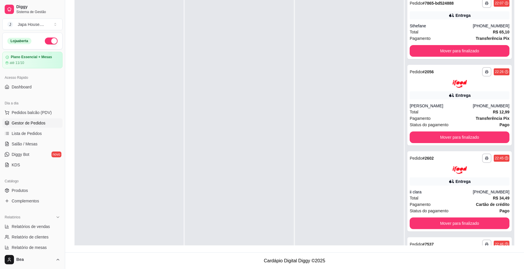
scroll to position [47, 0]
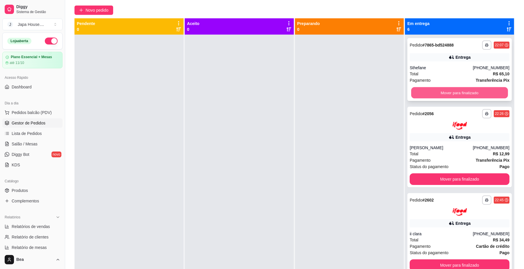
click at [489, 93] on button "Mover para finalizado" at bounding box center [459, 92] width 97 height 11
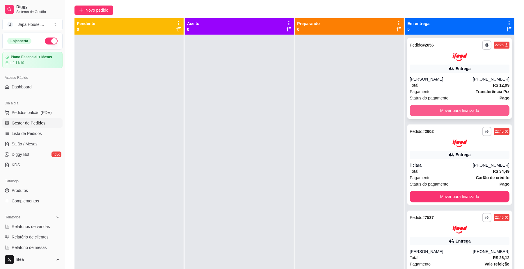
click at [486, 110] on button "Mover para finalizado" at bounding box center [459, 111] width 100 height 12
click at [486, 110] on button "Mover para finalizado" at bounding box center [459, 110] width 97 height 11
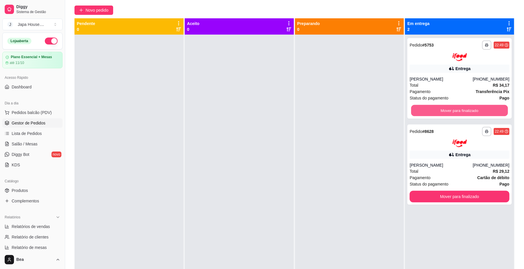
click at [486, 110] on button "Mover para finalizado" at bounding box center [459, 110] width 97 height 11
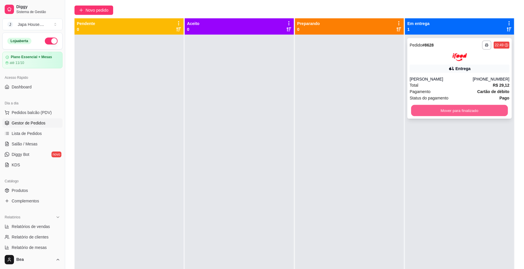
click at [480, 111] on button "Mover para finalizado" at bounding box center [459, 110] width 97 height 11
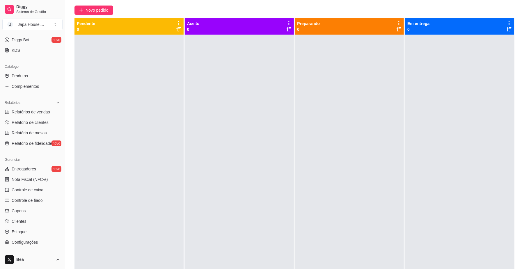
scroll to position [116, 0]
click at [45, 188] on link "Controle de caixa" at bounding box center [32, 188] width 60 height 9
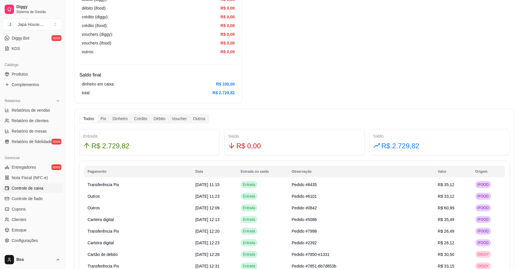
scroll to position [241, 0]
